Goal: Information Seeking & Learning: Learn about a topic

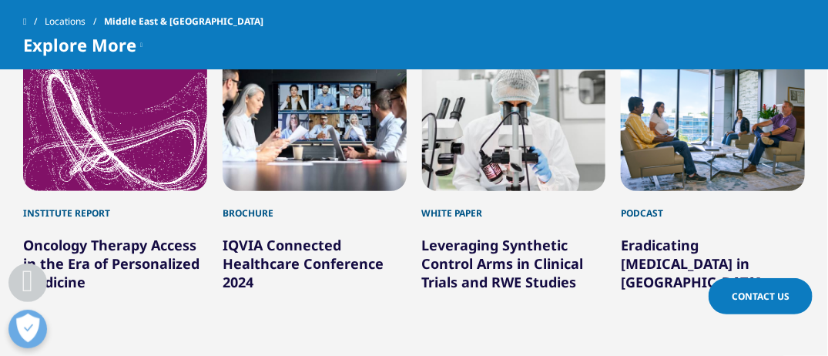
scroll to position [2233, 0]
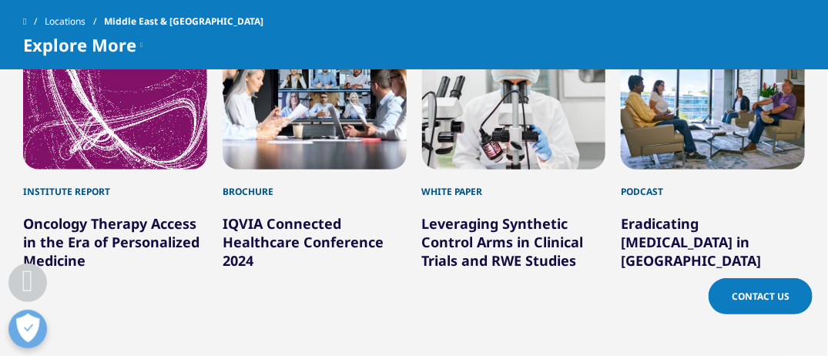
click at [89, 169] on div "Institute Report" at bounding box center [115, 183] width 184 height 29
click at [89, 214] on link "Oncology Therapy Access in the Era of Personalized Medicine" at bounding box center [111, 241] width 176 height 55
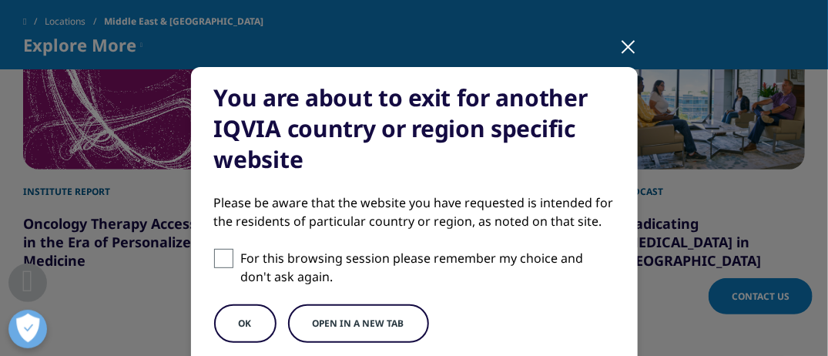
scroll to position [154, 0]
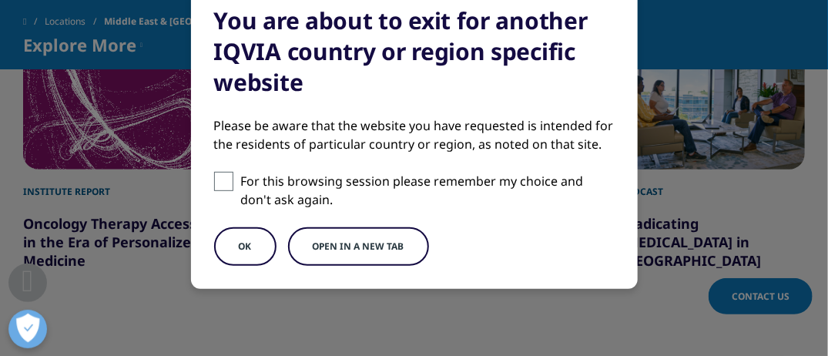
click at [223, 179] on span at bounding box center [223, 181] width 19 height 19
click at [223, 179] on input "For this browsing session please remember my choice and don't ask again." at bounding box center [223, 181] width 19 height 19
checkbox input "true"
click at [312, 255] on button "Open in a new tab" at bounding box center [358, 246] width 141 height 38
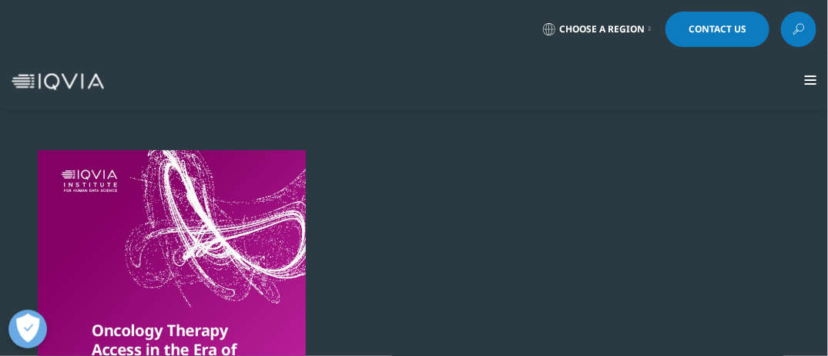
click at [651, 28] on icon at bounding box center [649, 29] width 2 height 6
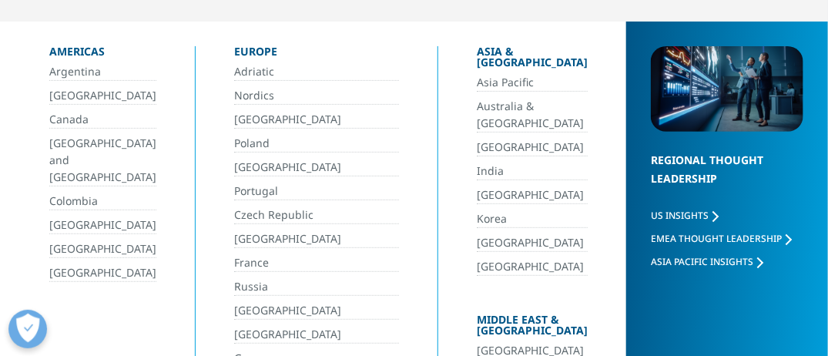
scroll to position [154, 0]
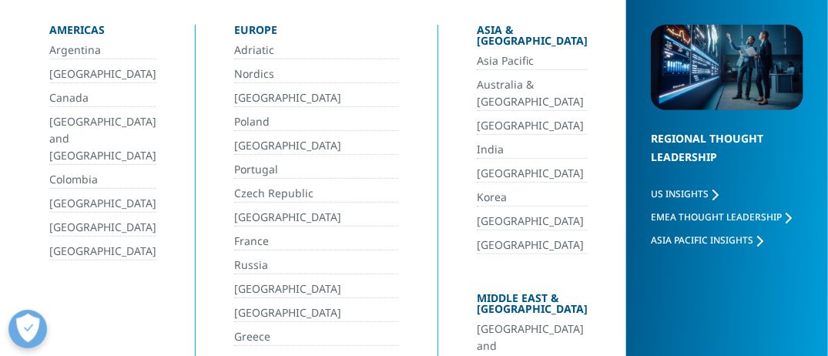
click at [477, 320] on link "[GEOGRAPHIC_DATA] and [GEOGRAPHIC_DATA]" at bounding box center [532, 346] width 111 height 52
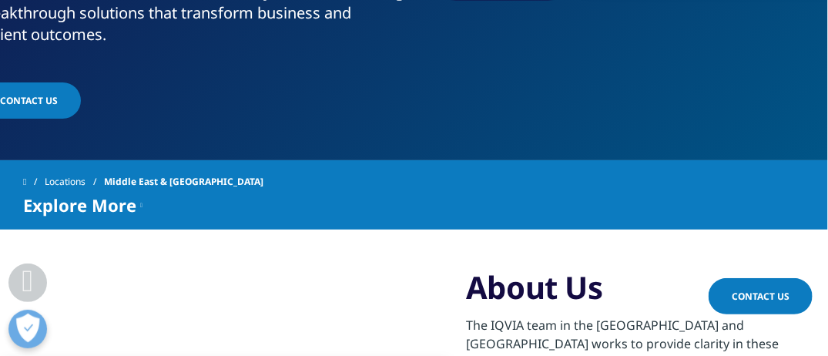
scroll to position [462, 0]
